Goal: Task Accomplishment & Management: Use online tool/utility

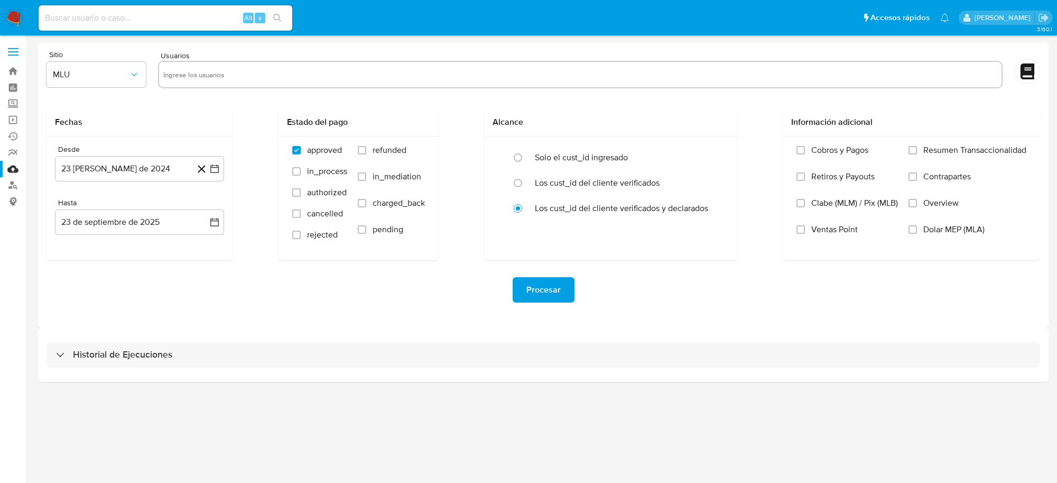
click at [14, 19] on img at bounding box center [14, 18] width 18 height 18
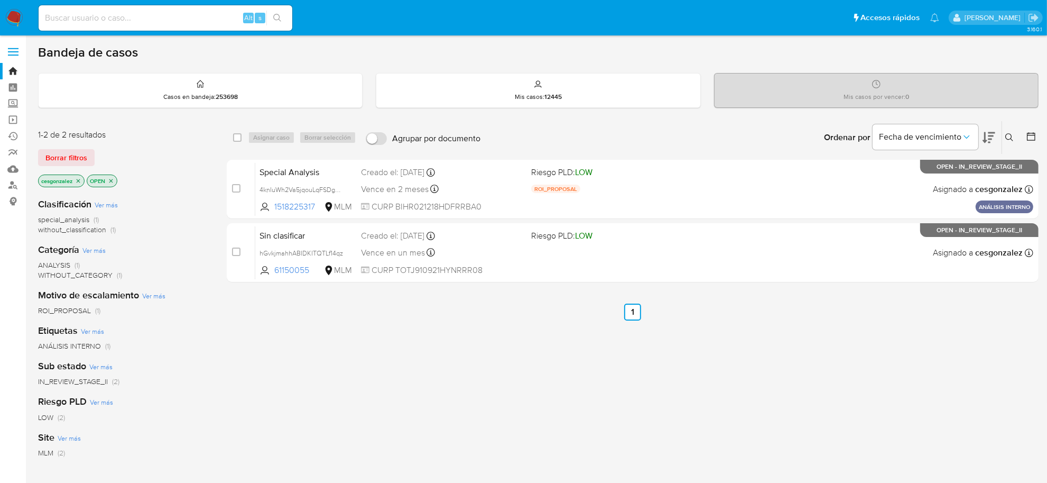
click at [67, 162] on span "Borrar filtros" at bounding box center [66, 157] width 42 height 15
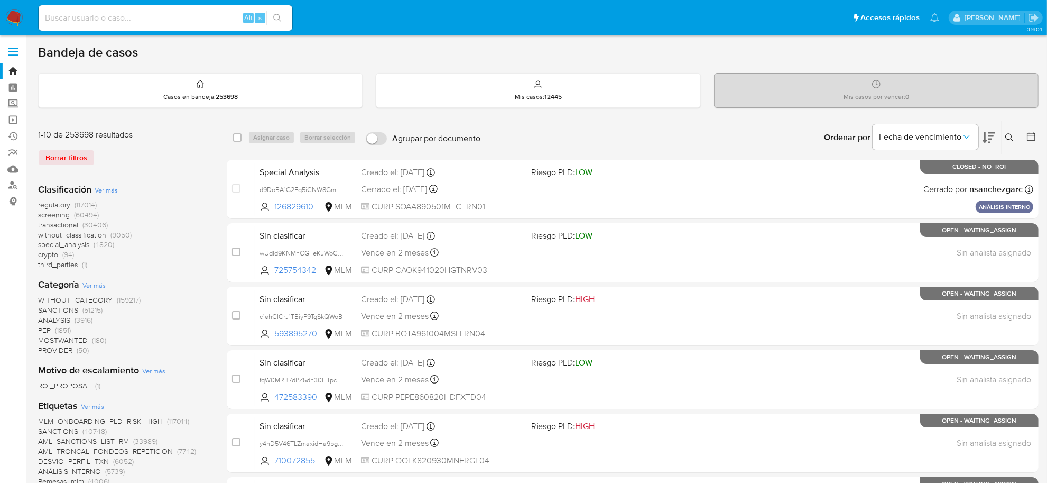
click at [56, 215] on span "screening" at bounding box center [54, 214] width 32 height 11
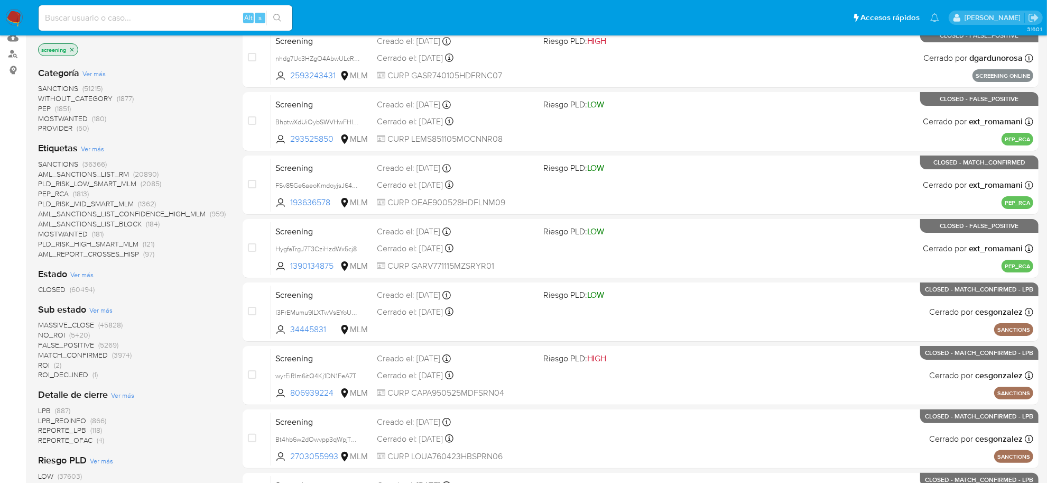
scroll to position [132, 0]
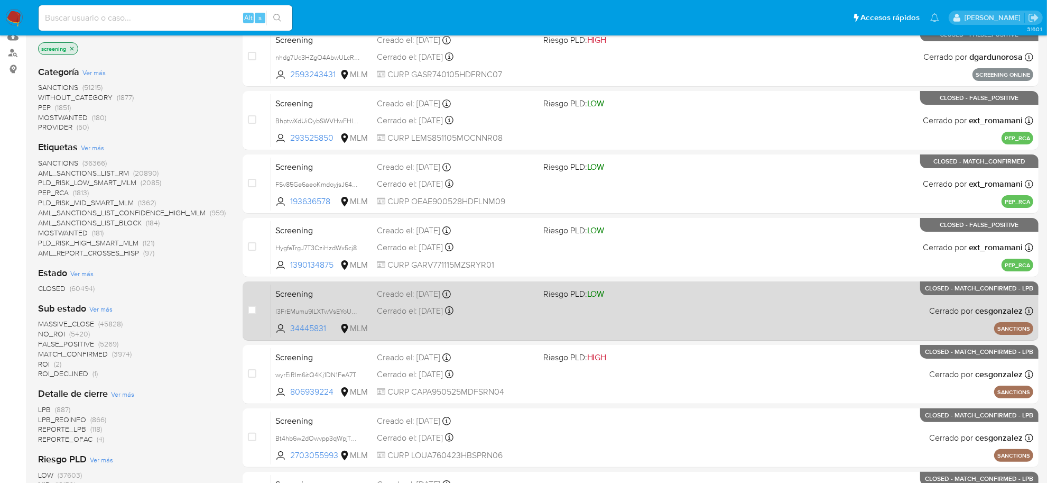
click at [527, 322] on div "Screening I3FrEMumu9lLXTwVsEYoUZ2C 34445831 MLM Riesgo PLD: LOW Creado el: 22/0…" at bounding box center [652, 310] width 762 height 53
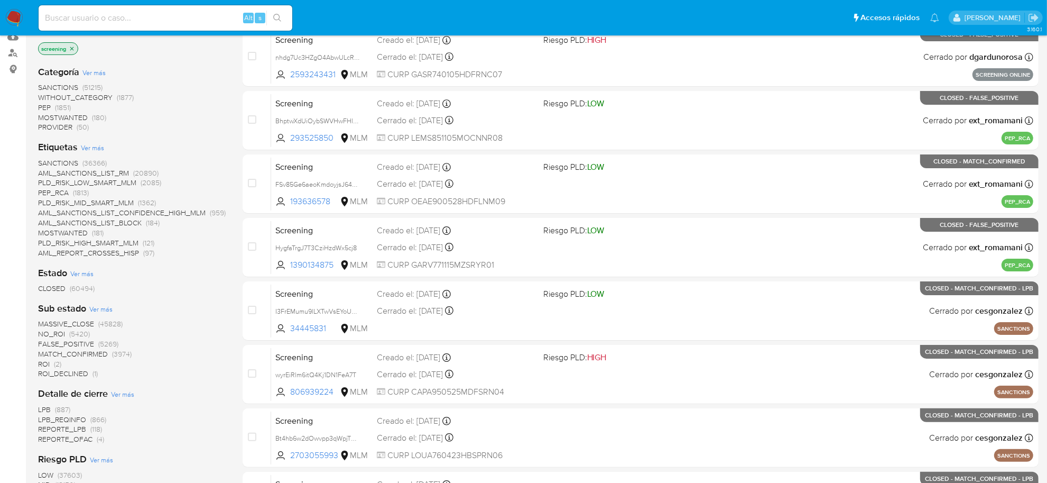
click at [84, 232] on span "MOSTWANTED" at bounding box center [63, 232] width 50 height 11
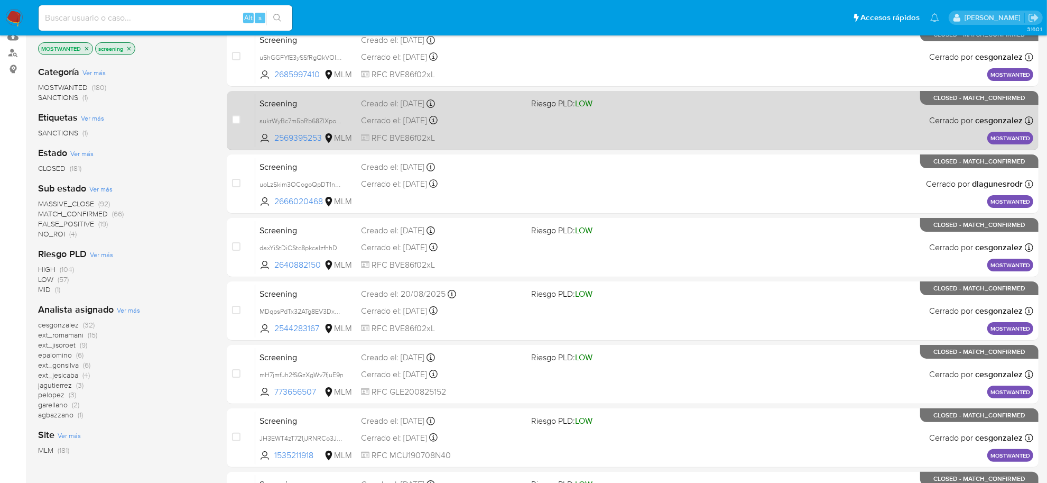
click at [533, 140] on div "Screening sukrWyBc7m5bRb68ZlXpovdb 2569395253 MLM Riesgo PLD: LOW Creado el: 09…" at bounding box center [644, 120] width 778 height 53
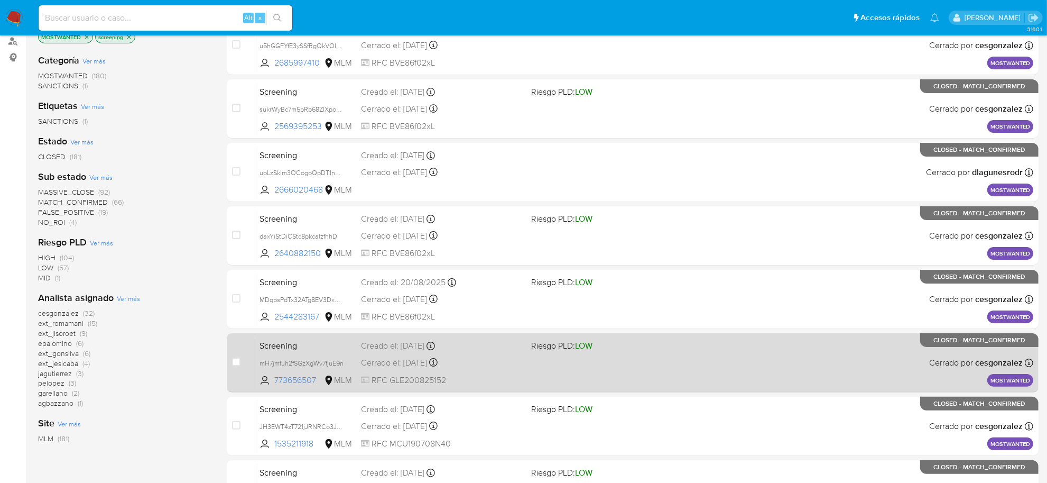
scroll to position [389, 0]
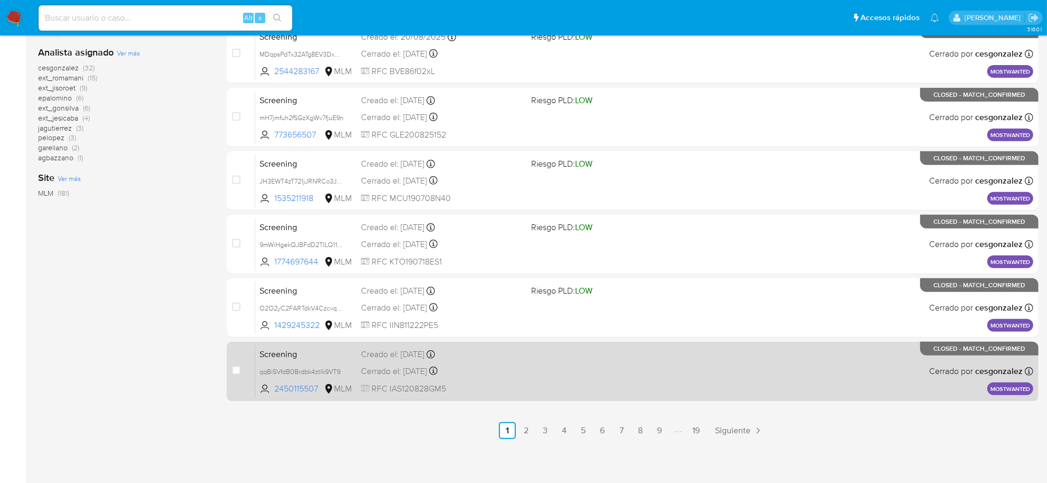
click at [460, 365] on div "Cerrado el: 22/05/2025 Cerrado el: 22/05/2025 11:22:03" at bounding box center [442, 371] width 162 height 12
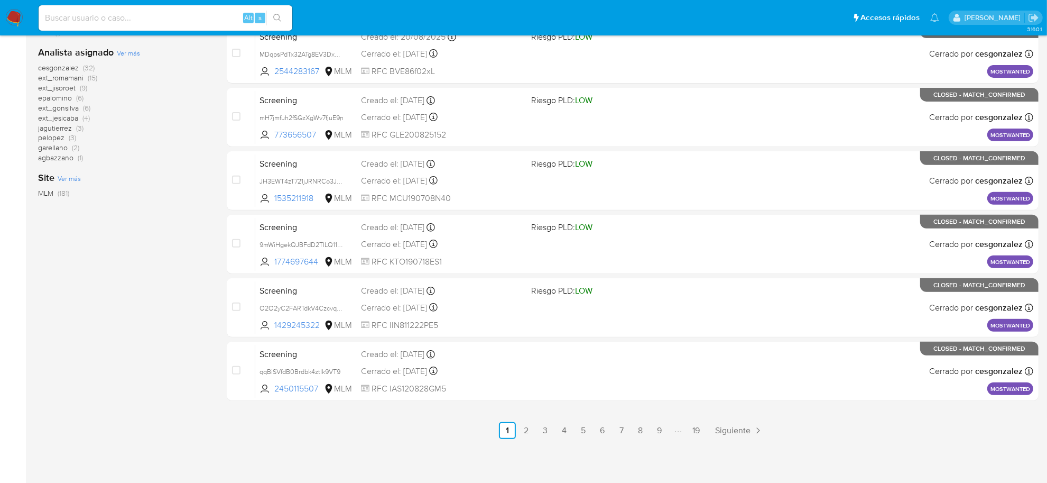
click at [10, 20] on img at bounding box center [14, 18] width 18 height 18
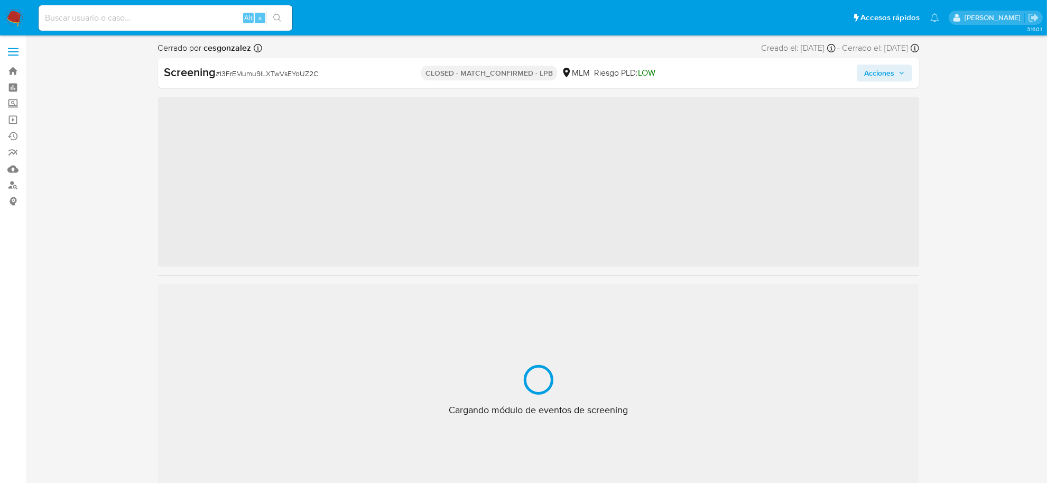
scroll to position [497, 0]
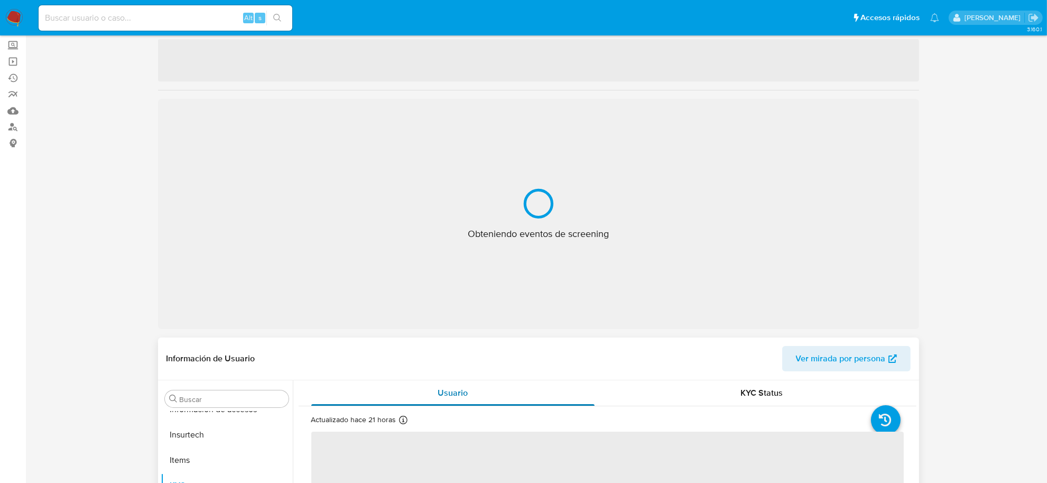
select select "10"
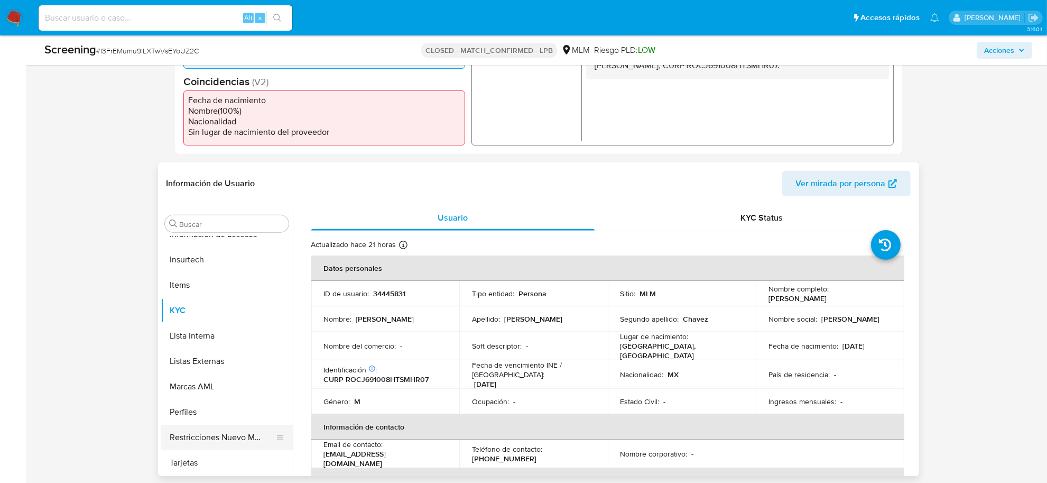
click at [233, 435] on button "Restricciones Nuevo Mundo" at bounding box center [223, 437] width 124 height 25
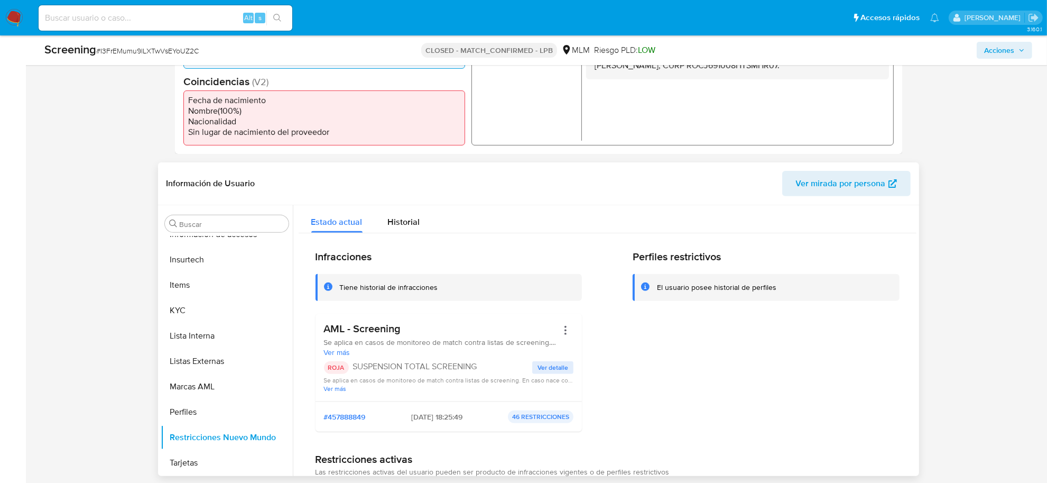
drag, startPoint x: 353, startPoint y: 365, endPoint x: 482, endPoint y: 364, distance: 128.5
click at [482, 364] on p "SUSPENSION TOTAL SCREENING" at bounding box center [443, 366] width 180 height 11
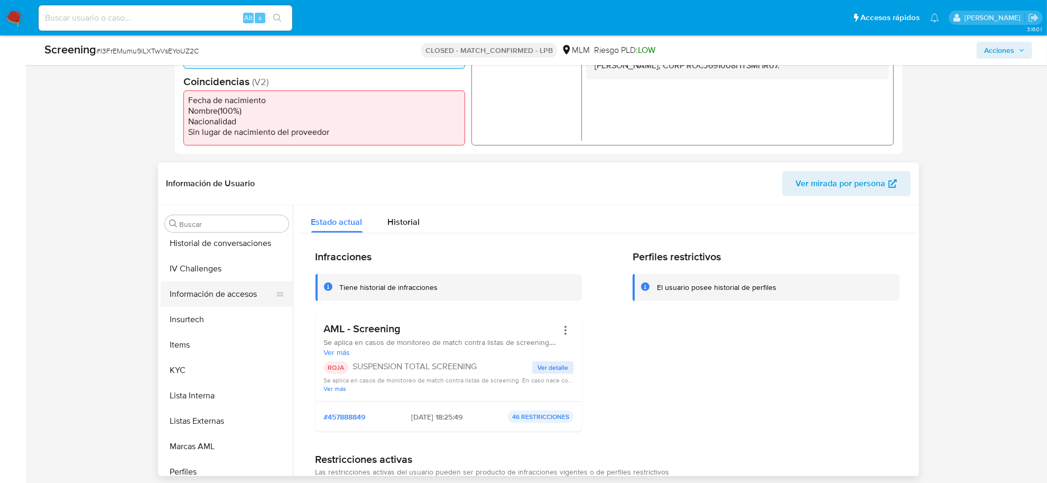
scroll to position [365, 0]
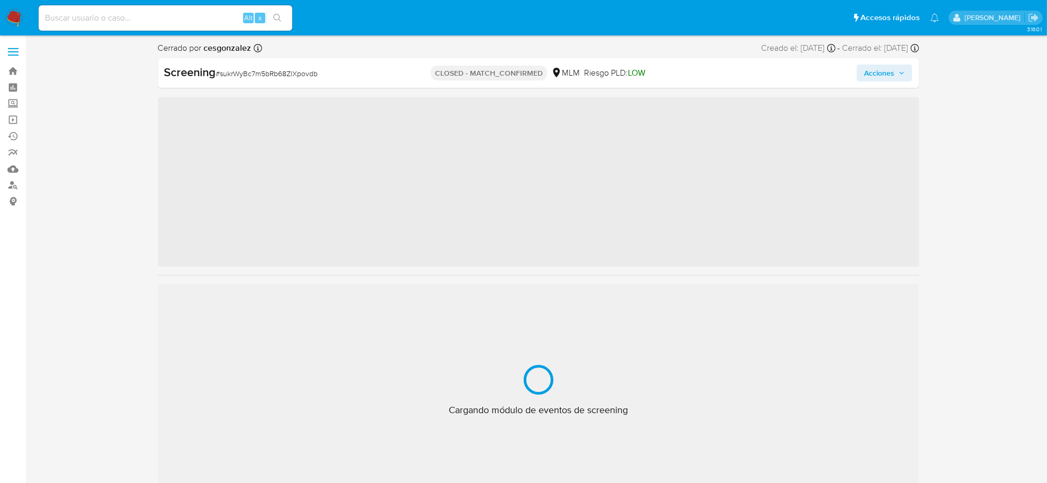
scroll to position [497, 0]
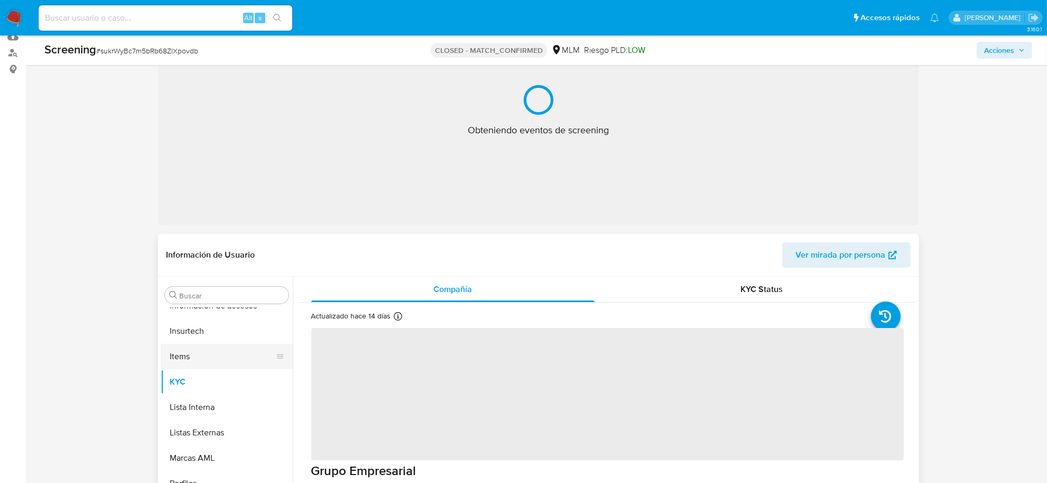
select select "10"
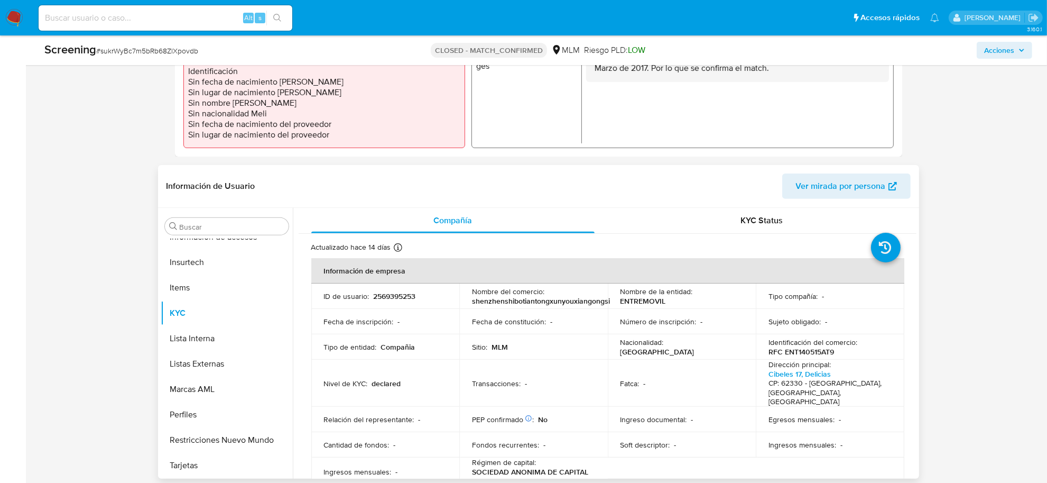
scroll to position [330, 0]
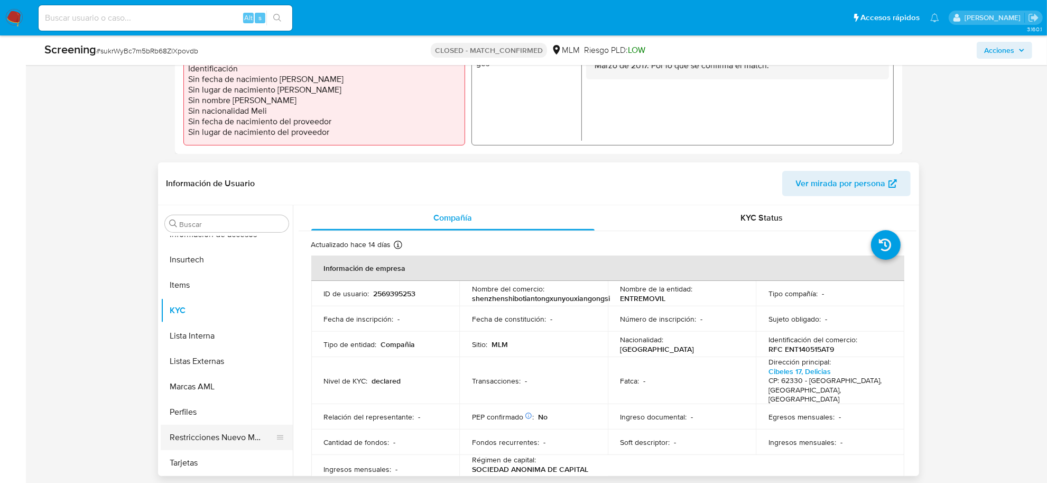
click at [253, 437] on button "Restricciones Nuevo Mundo" at bounding box center [223, 437] width 124 height 25
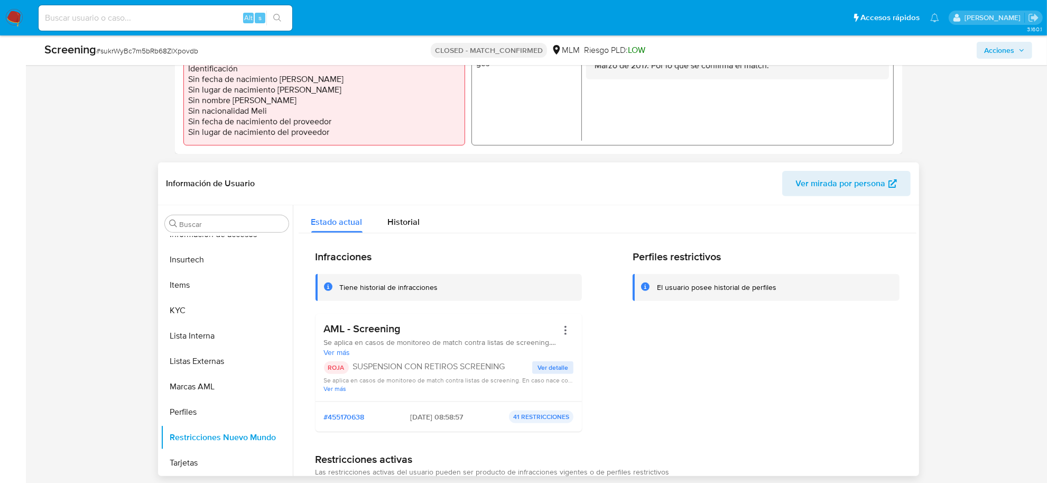
drag, startPoint x: 354, startPoint y: 365, endPoint x: 509, endPoint y: 364, distance: 154.9
click at [509, 364] on p "SUSPENSION CON RETIROS SCREENING" at bounding box center [443, 366] width 180 height 11
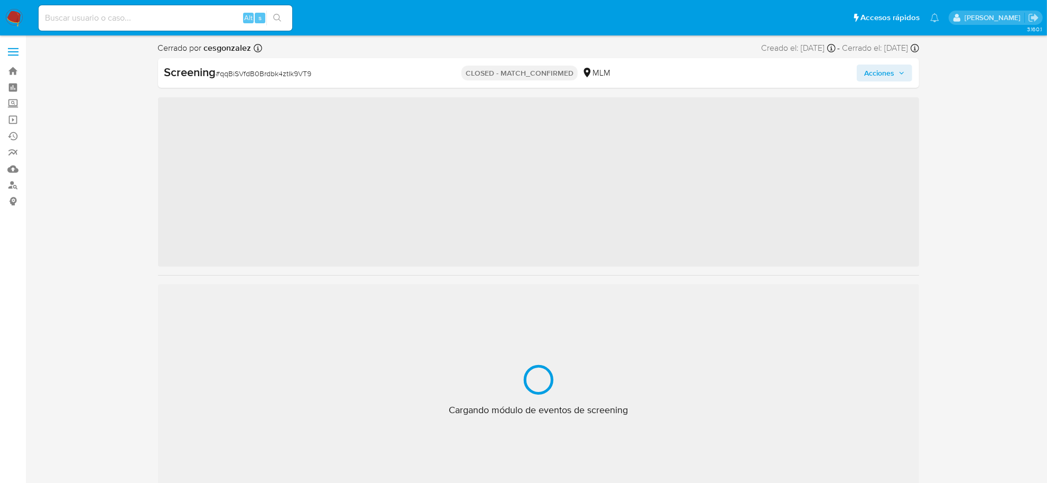
scroll to position [497, 0]
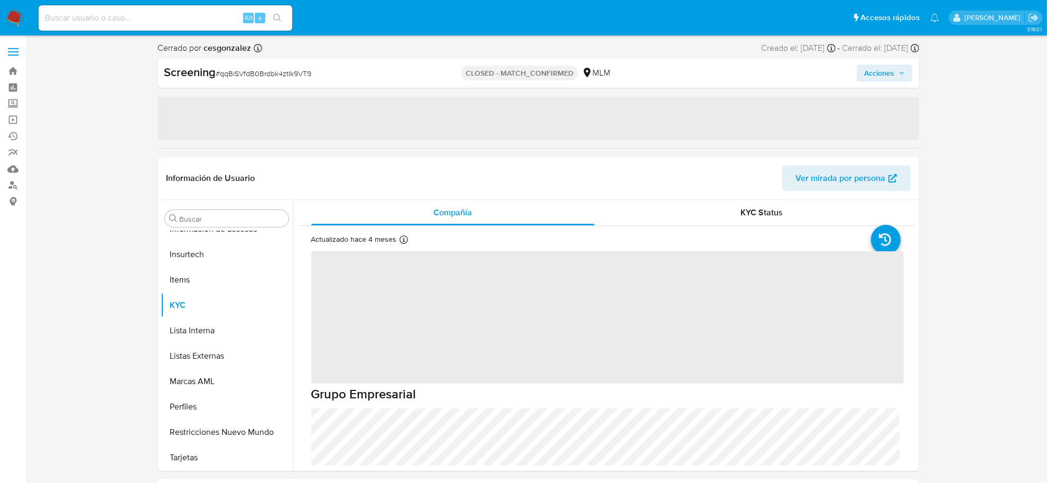
select select "10"
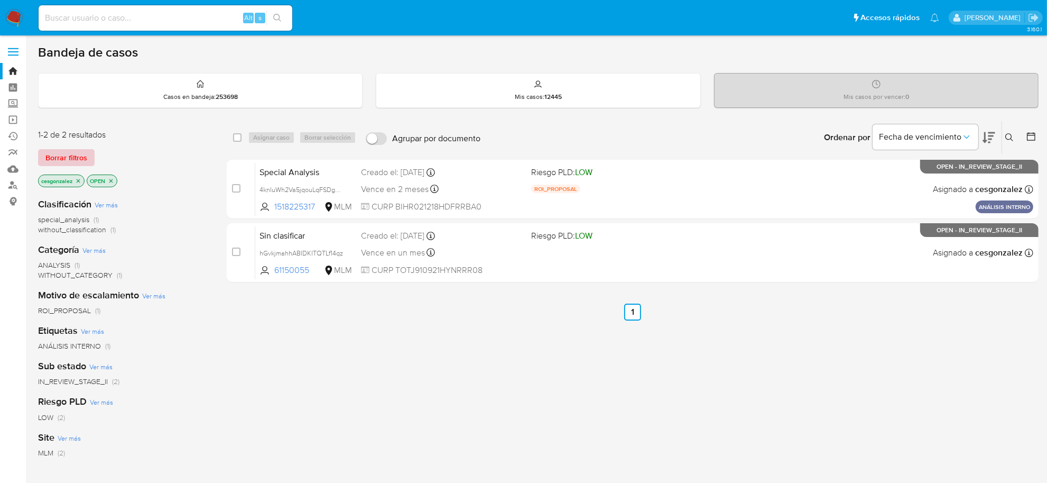
click at [83, 159] on span "Borrar filtros" at bounding box center [66, 157] width 42 height 15
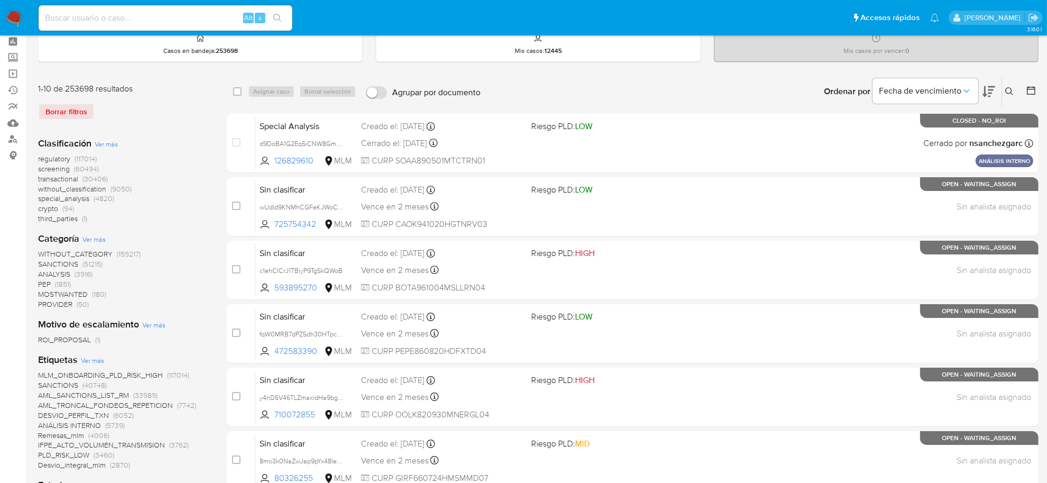
scroll to position [66, 0]
